Goal: Information Seeking & Learning: Find specific fact

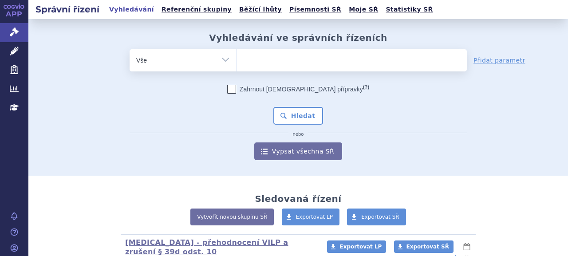
click at [273, 64] on ul at bounding box center [352, 58] width 230 height 19
click at [237, 64] on select at bounding box center [236, 60] width 0 height 22
type input "br"
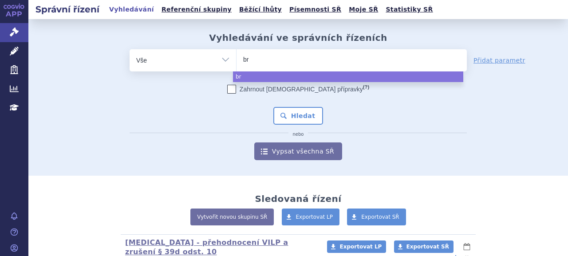
type input "bra"
type input "brafto"
type input "braftovi"
select select "braftovi"
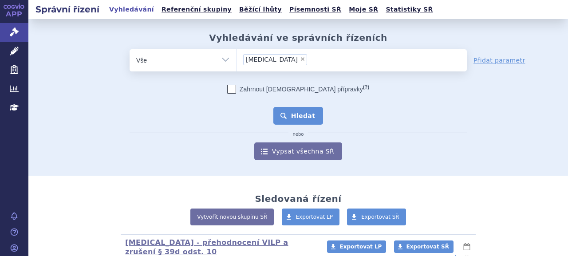
click at [299, 116] on button "Hledat" at bounding box center [298, 116] width 50 height 18
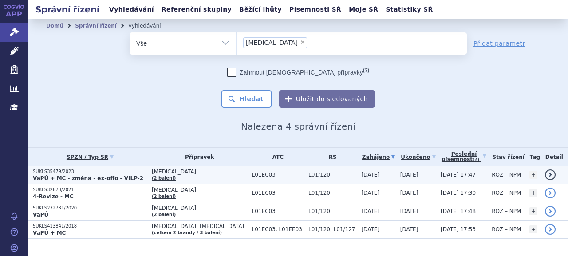
click at [75, 175] on strong "VaPÚ + MC - změna - ex-offo - VILP-2" at bounding box center [88, 178] width 111 height 6
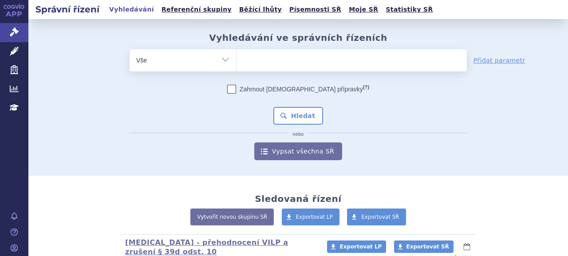
click at [277, 60] on ul at bounding box center [352, 58] width 230 height 19
click at [237, 60] on select at bounding box center [236, 60] width 0 height 22
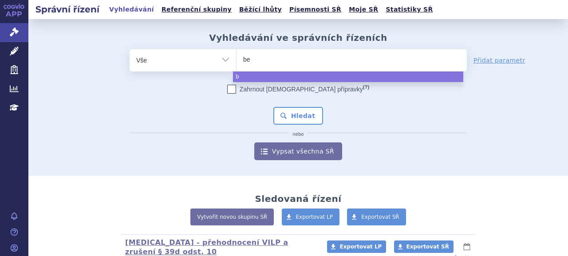
type input "bea"
type input "b"
type input "bra"
type input "brag"
type input "br"
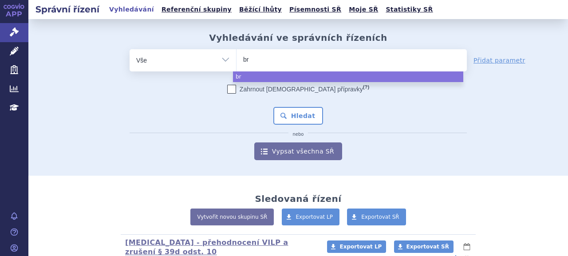
type input "brf"
type input "brfto"
type input "brf"
type input "braf"
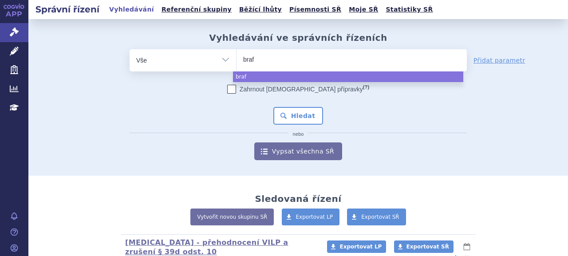
type input "braft"
type input "braftovi"
select select "braftovi"
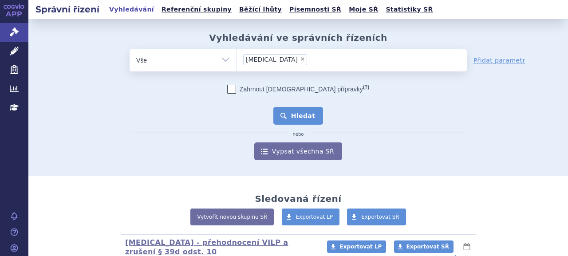
click at [283, 115] on button "Hledat" at bounding box center [298, 116] width 50 height 18
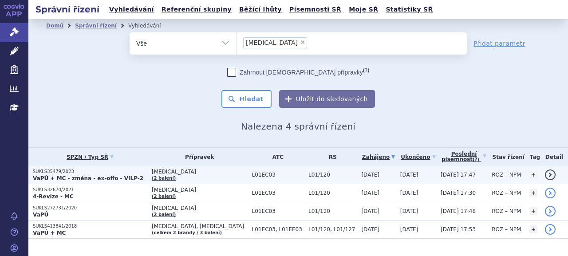
click at [53, 175] on strong "VaPÚ + MC - změna - ex-offo - VILP-2" at bounding box center [88, 178] width 111 height 6
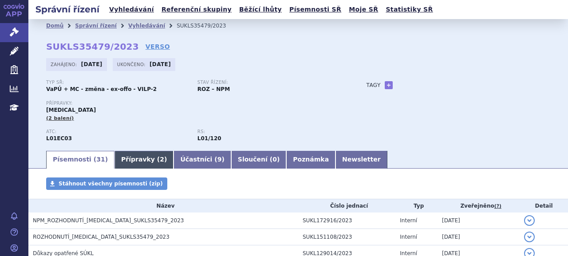
click at [138, 162] on link "Přípravky ( 2 )" at bounding box center [144, 160] width 59 height 18
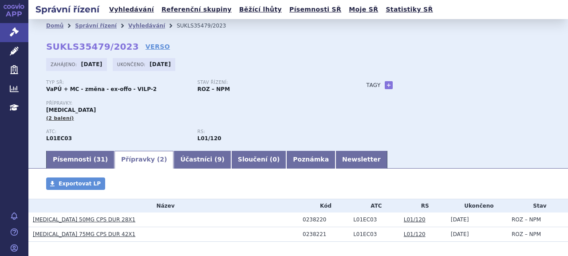
click at [317, 220] on div "0238220" at bounding box center [326, 220] width 46 height 6
click at [318, 219] on div "0238220" at bounding box center [326, 220] width 46 height 6
copy div "0238220"
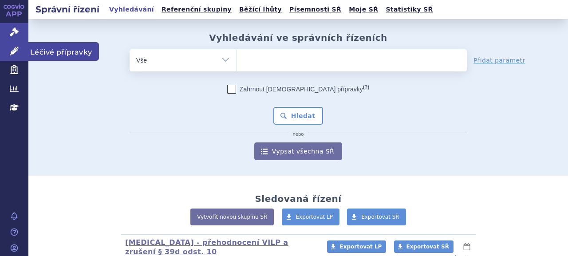
click at [12, 47] on icon at bounding box center [14, 51] width 9 height 9
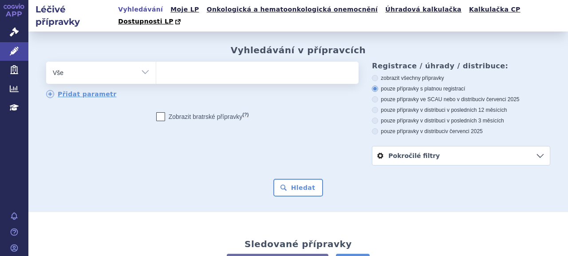
click at [254, 68] on ul at bounding box center [256, 71] width 200 height 19
click at [156, 68] on select at bounding box center [156, 72] width 0 height 22
paste input "0238220"
type input "0238220"
select select "0238220"
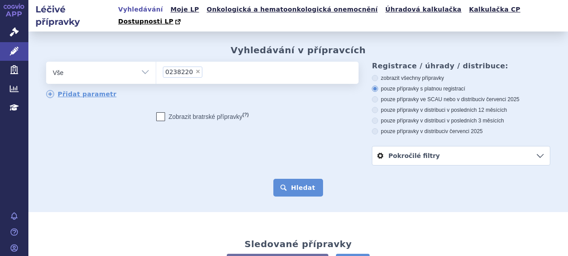
click at [294, 179] on button "Hledat" at bounding box center [298, 188] width 50 height 18
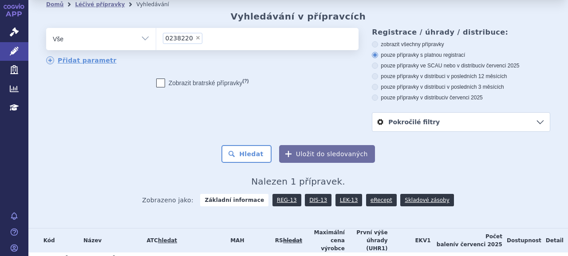
scroll to position [64, 0]
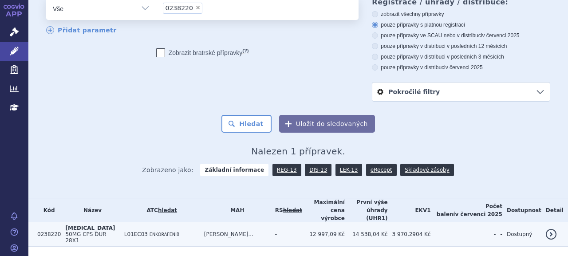
click at [82, 231] on span "50MG CPS DUR 28X1" at bounding box center [85, 237] width 41 height 12
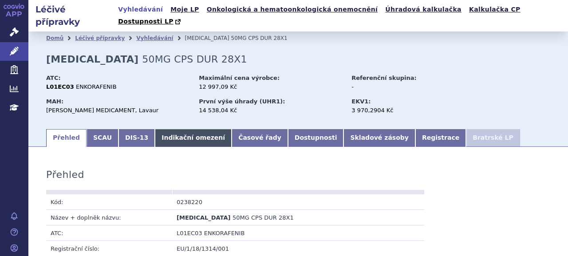
click at [173, 130] on link "Indikační omezení" at bounding box center [193, 138] width 77 height 18
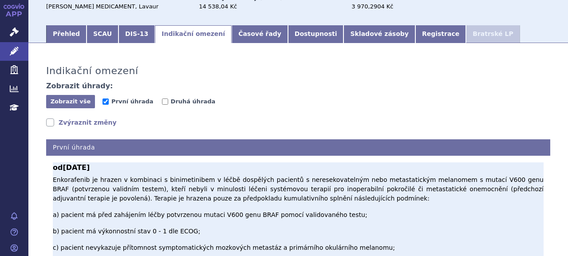
scroll to position [133, 0]
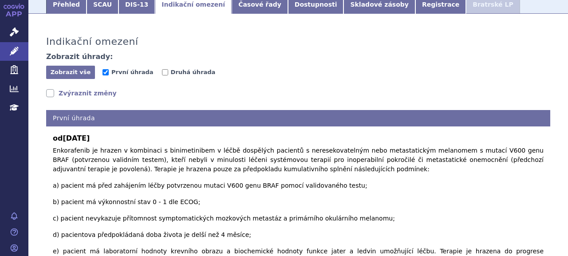
click at [93, 89] on link "Zvýraznit změny" at bounding box center [81, 93] width 71 height 9
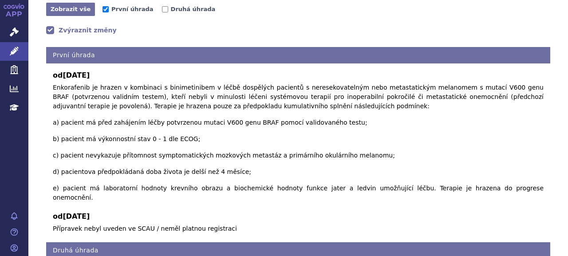
scroll to position [19, 0]
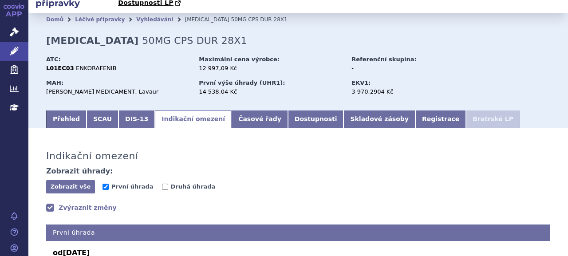
click at [170, 183] on span "Druhá úhrada" at bounding box center [192, 187] width 60 height 8
click at [174, 183] on span "Druhá úhrada" at bounding box center [193, 186] width 45 height 7
click at [168, 184] on input "Druhá úhrada" at bounding box center [165, 187] width 6 height 6
checkbox input "true"
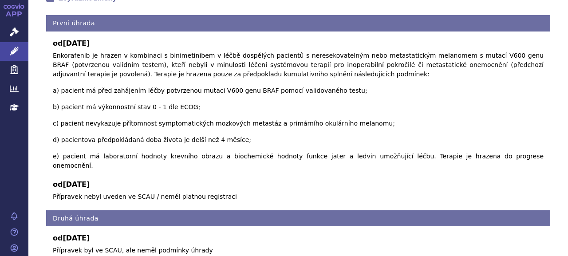
scroll to position [217, 0]
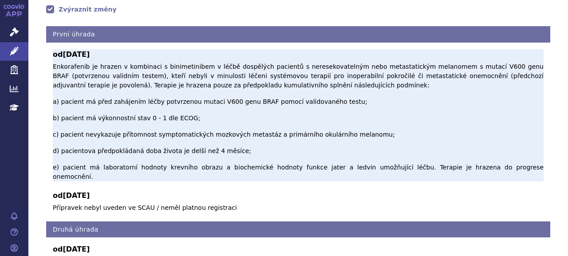
drag, startPoint x: 63, startPoint y: 43, endPoint x: 99, endPoint y: 42, distance: 36.0
click at [90, 50] on span "01.10.2020" at bounding box center [76, 54] width 27 height 8
copy span "01.10.2020"
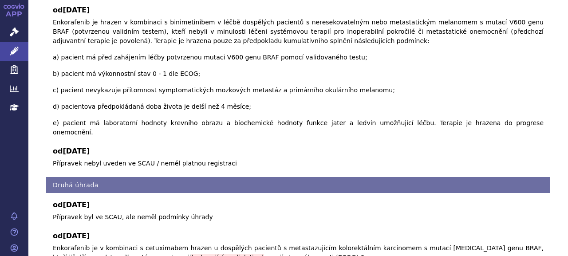
scroll to position [306, 0]
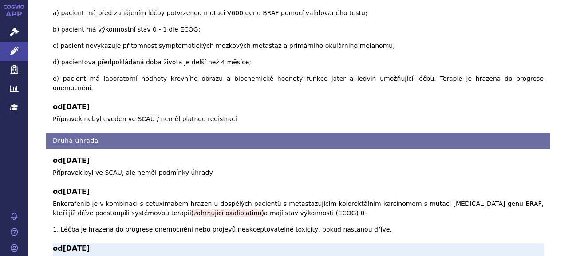
drag, startPoint x: 64, startPoint y: 187, endPoint x: 100, endPoint y: 185, distance: 36.0
click at [100, 243] on b "od 01.08.2021" at bounding box center [298, 248] width 491 height 11
copy span "01.08.2021"
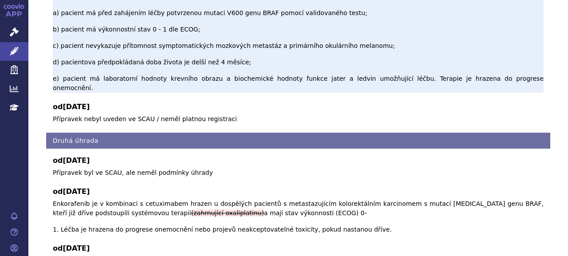
drag, startPoint x: 54, startPoint y: 197, endPoint x: 411, endPoint y: 21, distance: 397.4
copy span "Enkorafenib je v kombinaci s cetuximabem hrazen u dospělých pacientů s metastaz…"
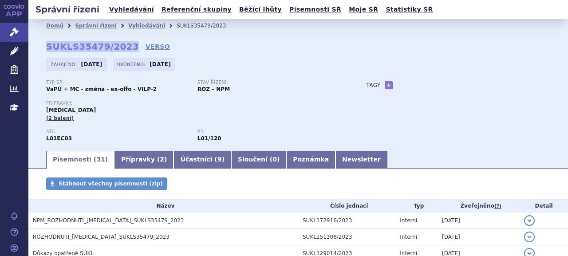
drag, startPoint x: 45, startPoint y: 48, endPoint x: 123, endPoint y: 47, distance: 77.7
click at [123, 47] on div "Domů Správní řízení Vyhledávání SUKLS35479/2023 SUKLS35479/2023 VERSO [GEOGRAPH…" at bounding box center [298, 90] width 540 height 117
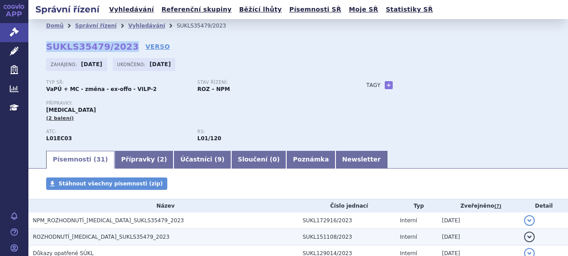
copy strong "SUKLS35479/2023"
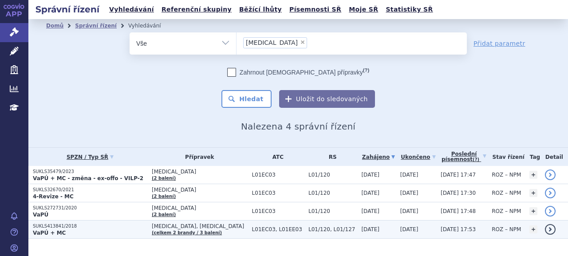
click at [83, 229] on p "VaPÚ + MC" at bounding box center [90, 232] width 115 height 7
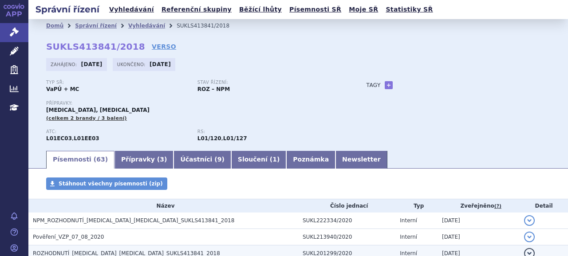
scroll to position [89, 0]
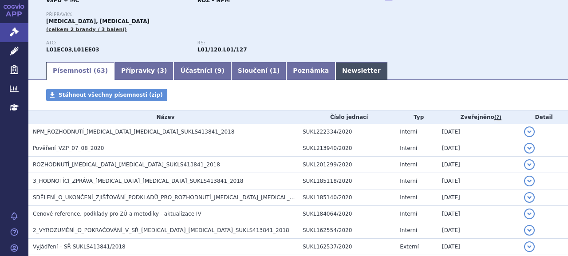
click at [336, 72] on link "Newsletter" at bounding box center [362, 71] width 52 height 18
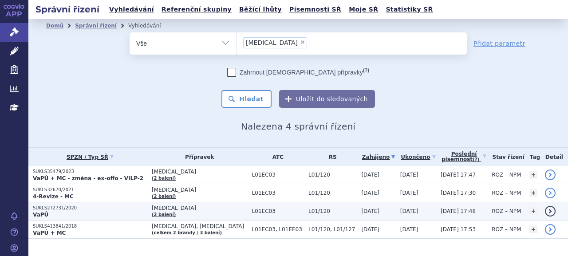
click at [63, 205] on p "SUKLS272731/2020" at bounding box center [90, 208] width 115 height 6
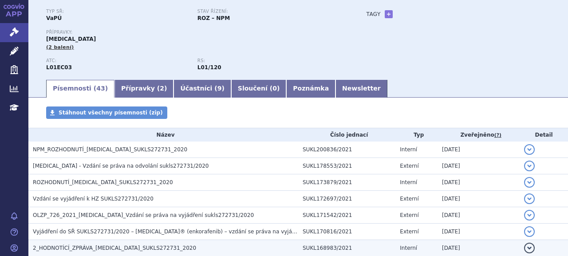
scroll to position [133, 0]
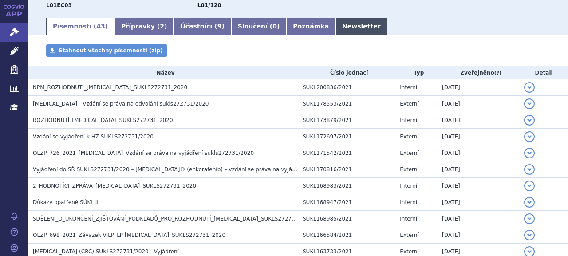
click at [336, 30] on link "Newsletter" at bounding box center [362, 27] width 52 height 18
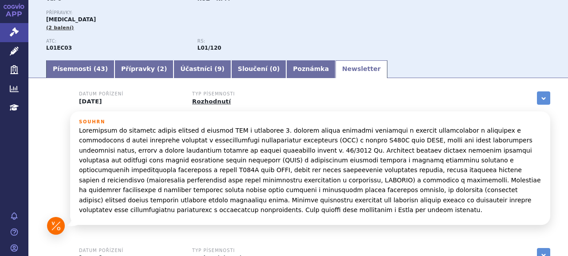
scroll to position [44, 0]
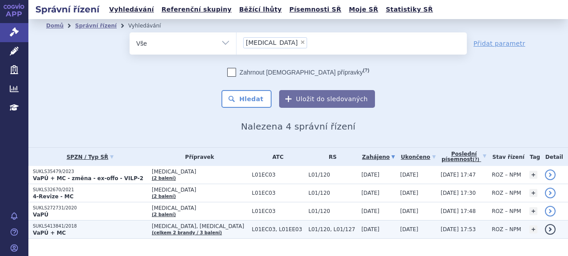
click at [71, 230] on p "VaPÚ + MC" at bounding box center [90, 232] width 115 height 7
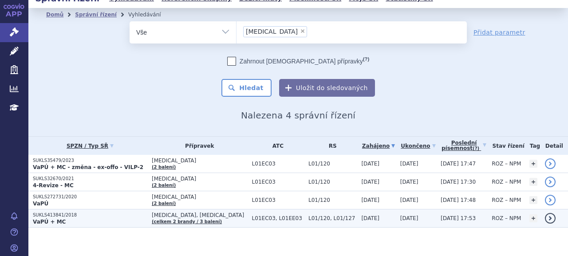
scroll to position [17, 0]
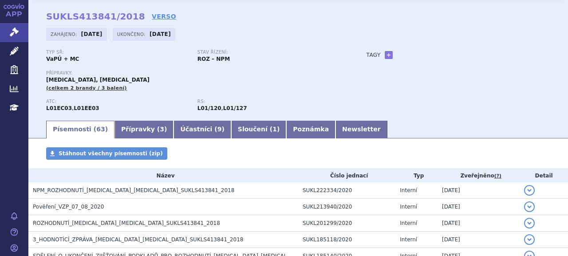
scroll to position [44, 0]
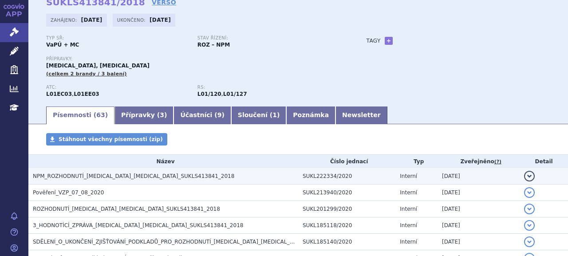
click at [88, 181] on h3 "NPM_ROZHODNUTÍ_BRAFTOVI_MEKTOVI_SUKLS413841_2018" at bounding box center [165, 176] width 265 height 9
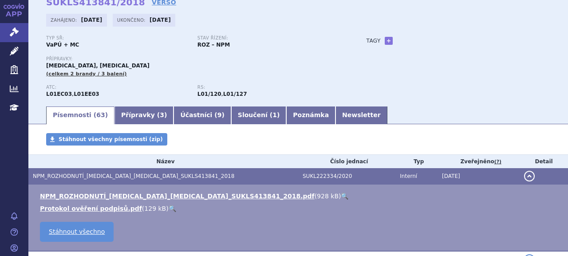
scroll to position [178, 0]
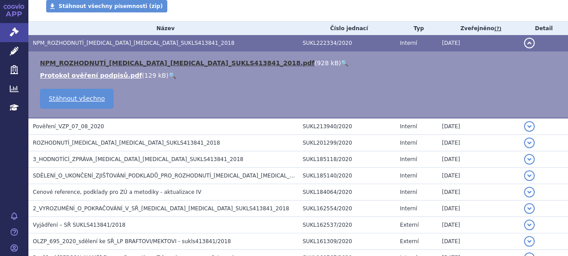
click at [112, 63] on link "NPM_ROZHODNUTÍ_BRAFTOVI_MEKTOVI_SUKLS413841_2018.pdf" at bounding box center [177, 62] width 275 height 7
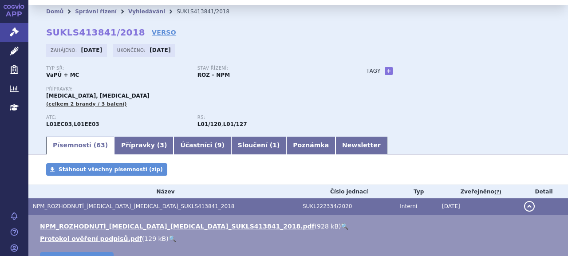
scroll to position [0, 0]
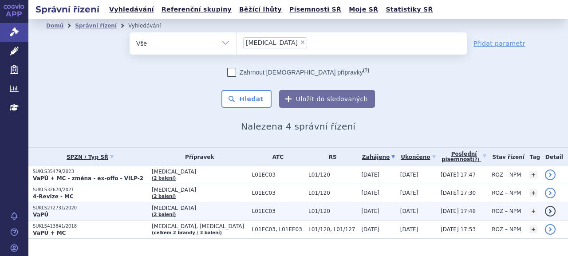
drag, startPoint x: 56, startPoint y: 208, endPoint x: 71, endPoint y: 208, distance: 14.2
click at [56, 208] on p "SUKLS272731/2020" at bounding box center [90, 208] width 115 height 6
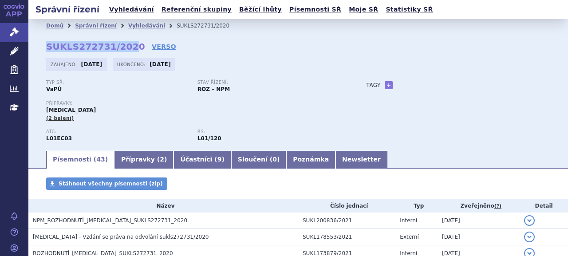
drag, startPoint x: 47, startPoint y: 48, endPoint x: 126, endPoint y: 47, distance: 79.9
click at [126, 47] on strong "SUKLS272731/2020" at bounding box center [95, 46] width 99 height 11
drag, startPoint x: 126, startPoint y: 47, endPoint x: 75, endPoint y: 47, distance: 51.5
click at [92, 47] on strong "SUKLS272731/2020" at bounding box center [95, 46] width 99 height 11
drag, startPoint x: 53, startPoint y: 44, endPoint x: 48, endPoint y: 46, distance: 5.5
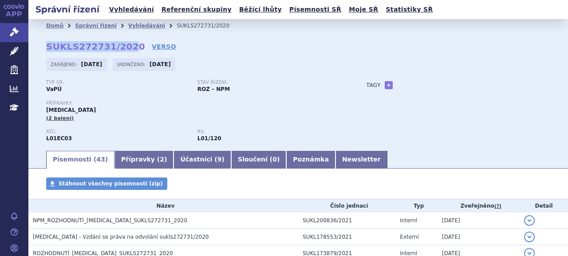
click at [52, 44] on strong "SUKLS272731/2020" at bounding box center [95, 46] width 99 height 11
click at [46, 47] on strong "SUKLS272731/2020" at bounding box center [95, 46] width 99 height 11
drag, startPoint x: 47, startPoint y: 48, endPoint x: 128, endPoint y: 45, distance: 80.8
click at [128, 45] on strong "SUKLS272731/2020" at bounding box center [95, 46] width 99 height 11
copy strong "SUKLS272731/2020"
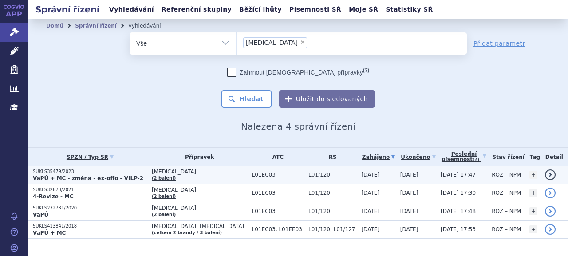
click at [119, 171] on p "SUKLS35479/2023" at bounding box center [90, 172] width 115 height 6
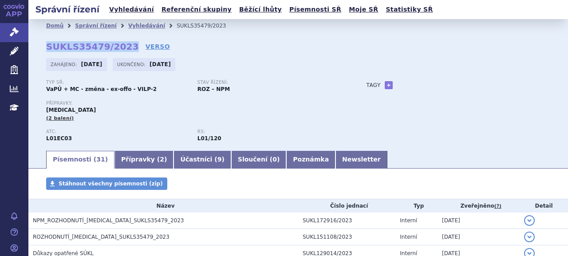
drag, startPoint x: 45, startPoint y: 46, endPoint x: 123, endPoint y: 44, distance: 78.1
click at [123, 44] on div "Domů Správní řízení Vyhledávání SUKLS35479/2023 SUKLS35479/2023 VERSO [GEOGRAPH…" at bounding box center [298, 90] width 540 height 117
copy strong "SUKLS35479/2023"
